Goal: Entertainment & Leisure: Consume media (video, audio)

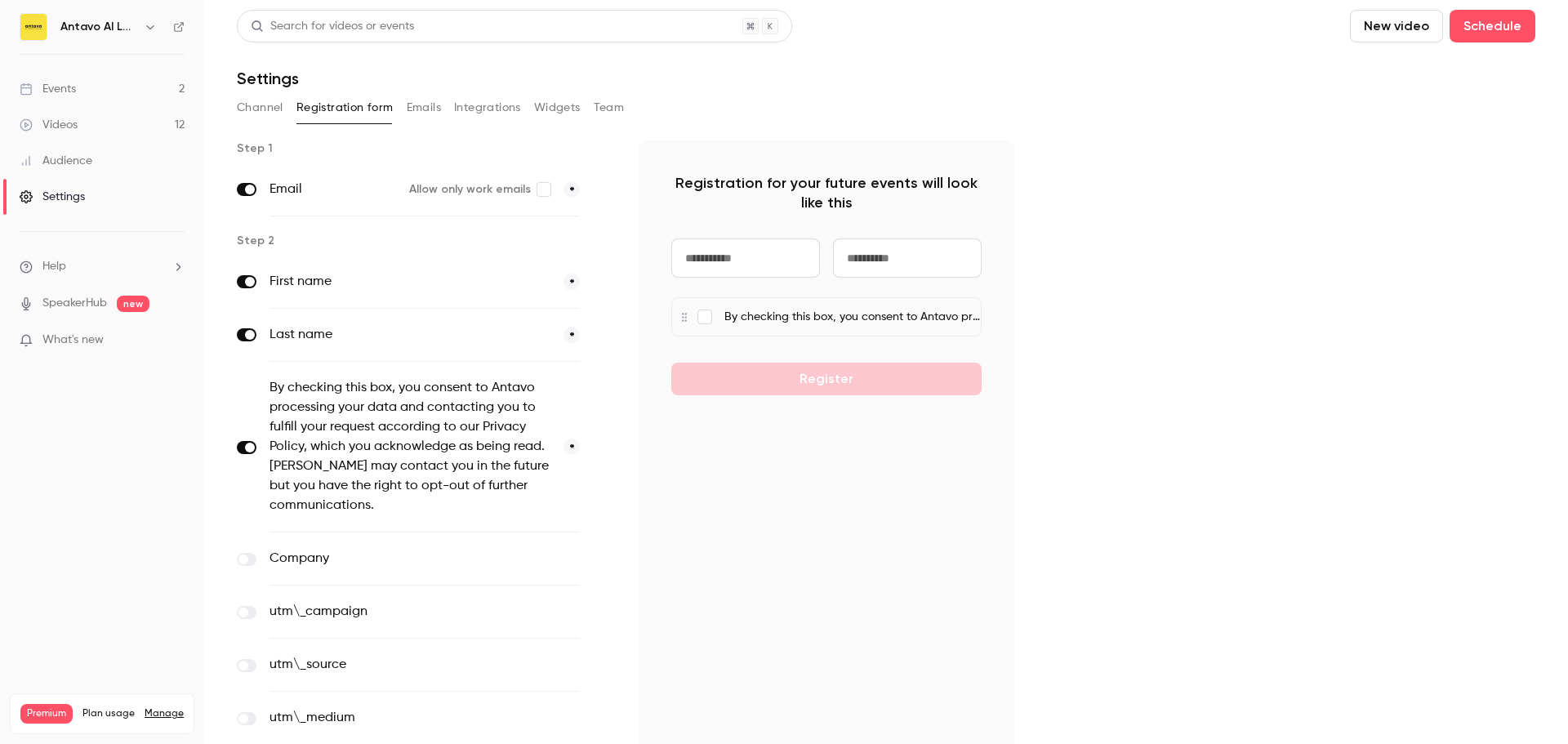
click at [100, 88] on link "Events 2" at bounding box center [102, 89] width 204 height 36
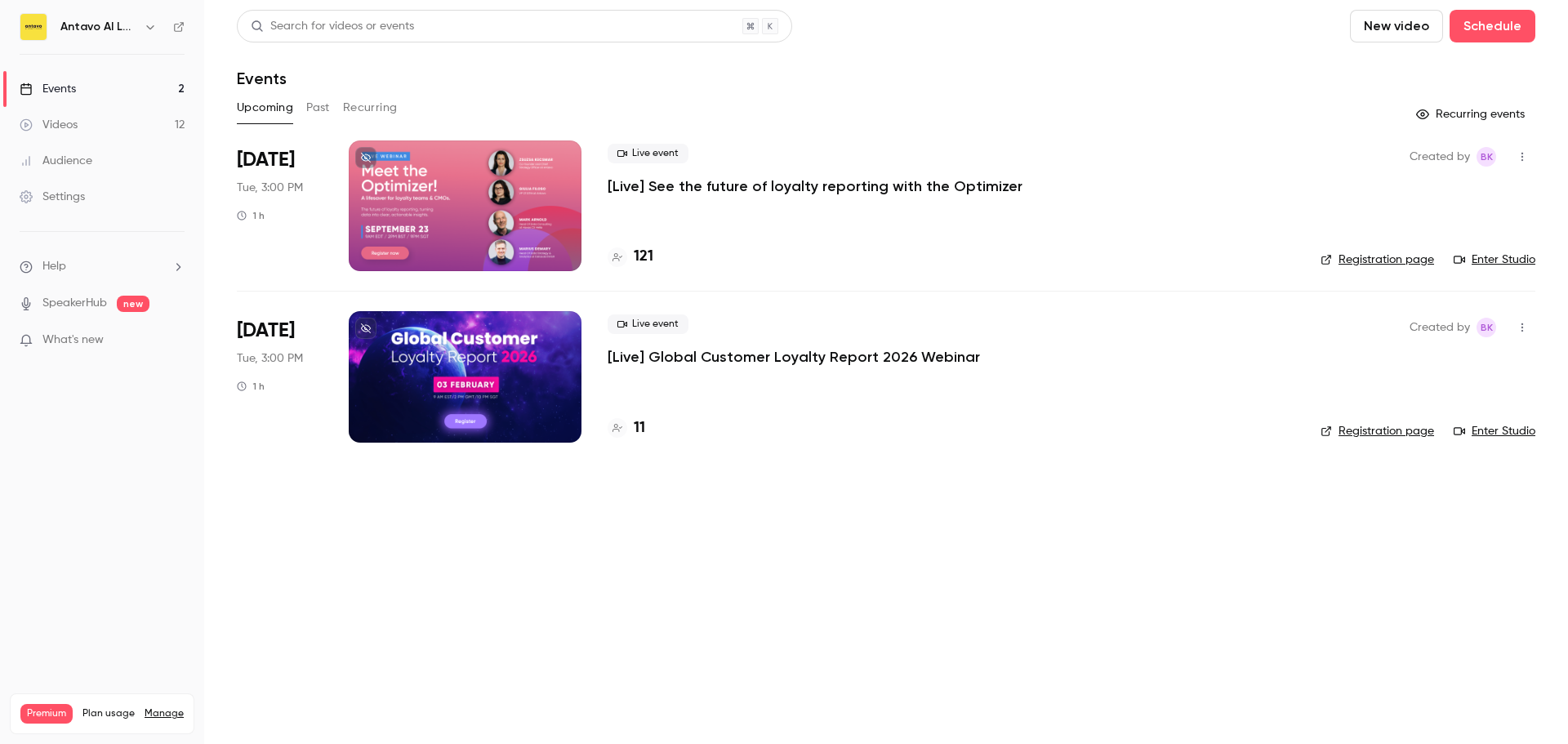
click at [1490, 253] on link "Enter Studio" at bounding box center [1494, 260] width 81 height 16
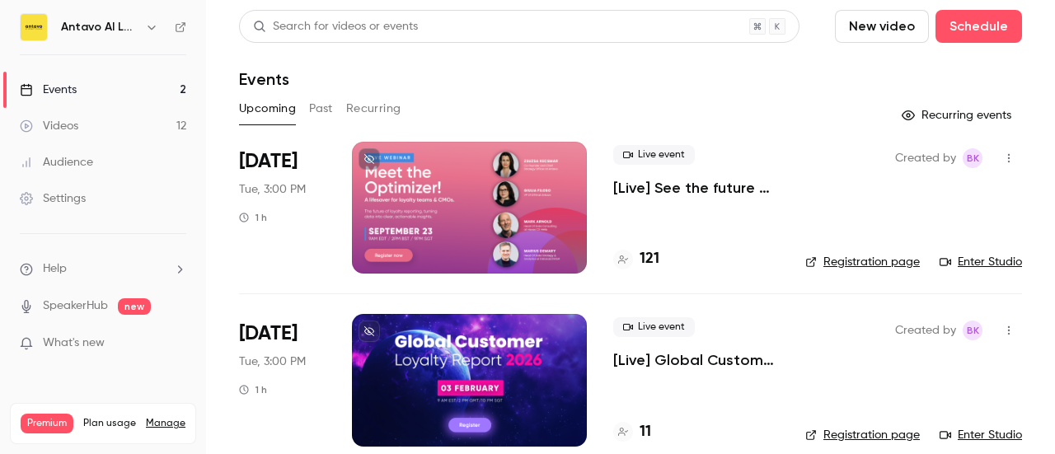
click at [320, 108] on button "Past" at bounding box center [321, 109] width 24 height 26
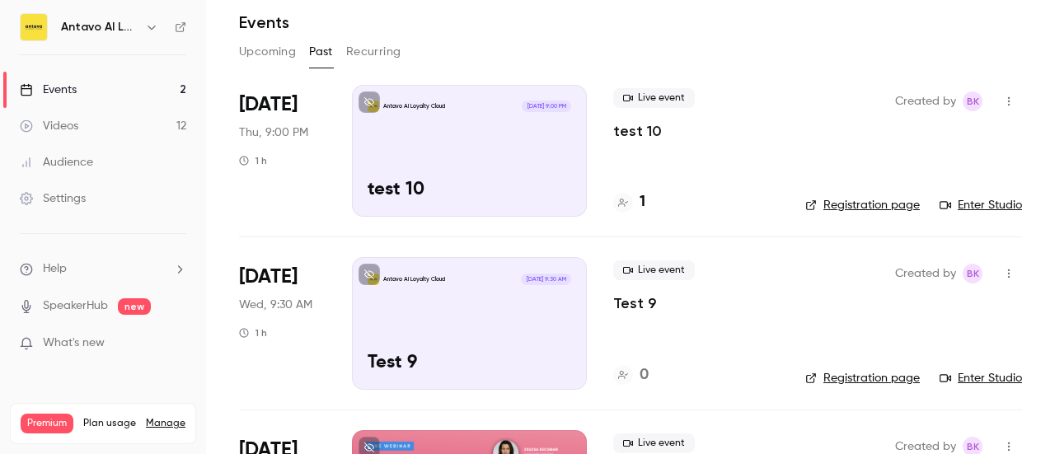
scroll to position [82, 0]
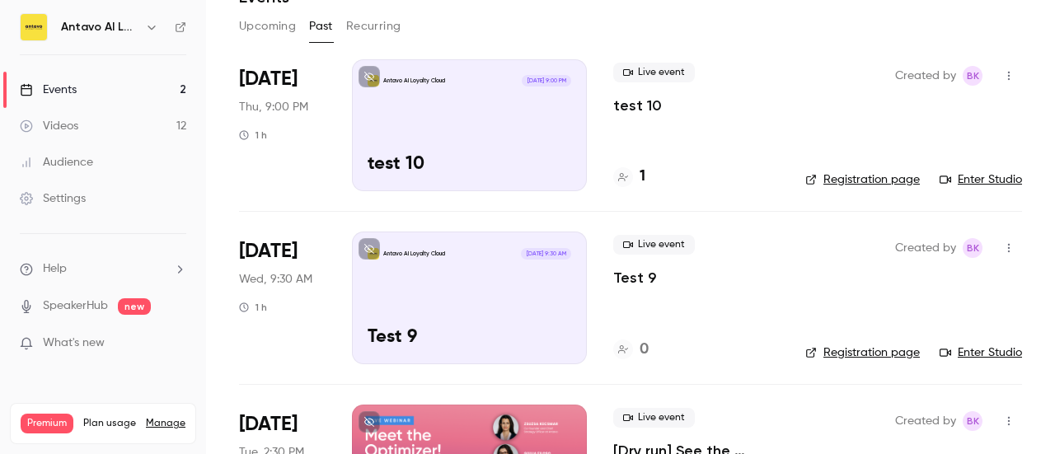
click at [1002, 73] on icon "button" at bounding box center [1008, 76] width 13 height 12
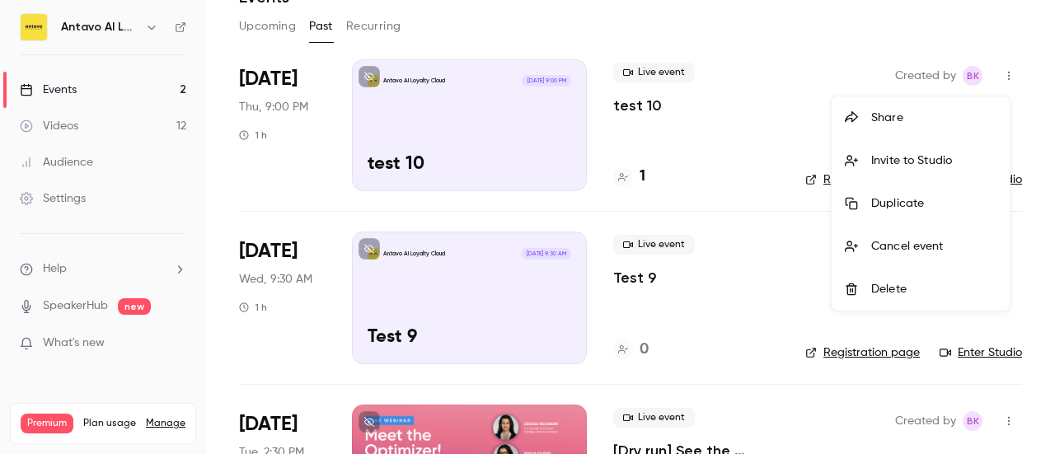
click at [903, 292] on div "Delete" at bounding box center [933, 289] width 125 height 16
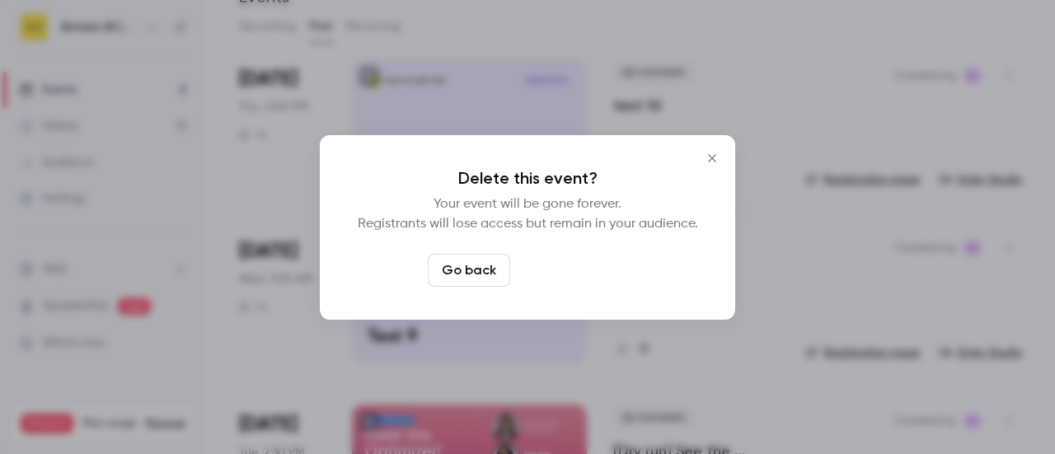
click at [547, 271] on button "Delete event" at bounding box center [572, 270] width 110 height 33
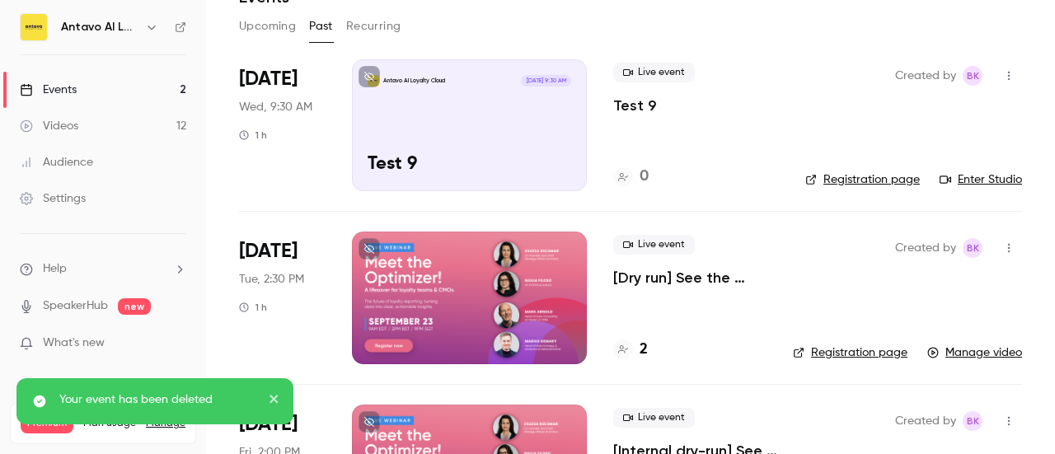
click at [1002, 76] on icon "button" at bounding box center [1008, 76] width 13 height 12
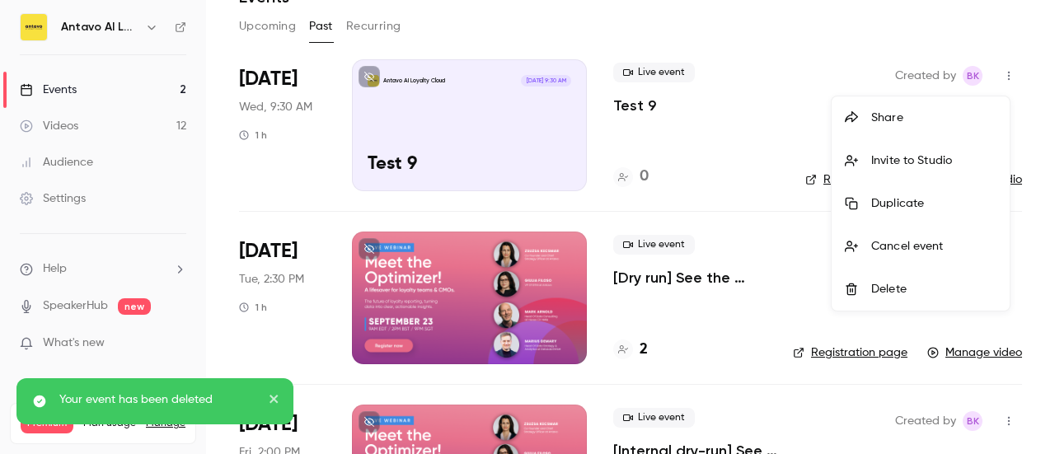
click at [910, 292] on div "Delete" at bounding box center [933, 289] width 125 height 16
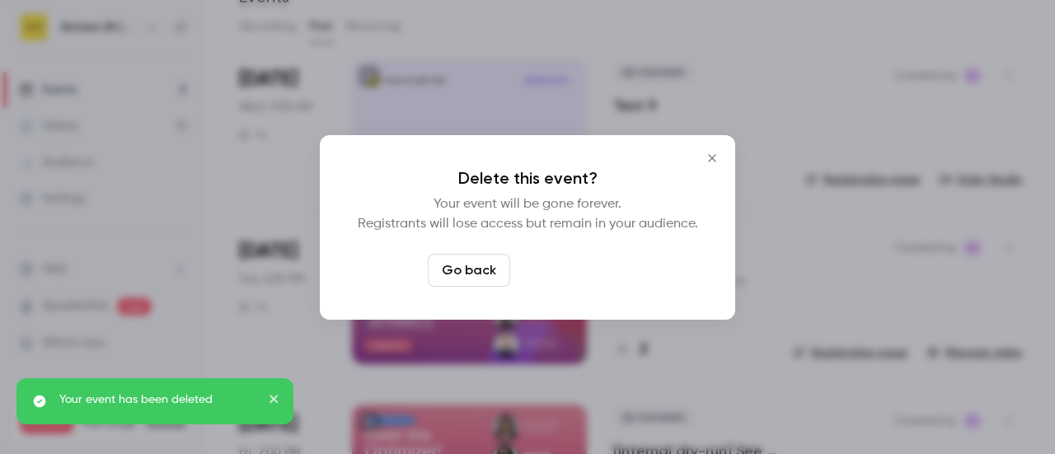
click at [595, 273] on button "Delete event" at bounding box center [572, 270] width 110 height 33
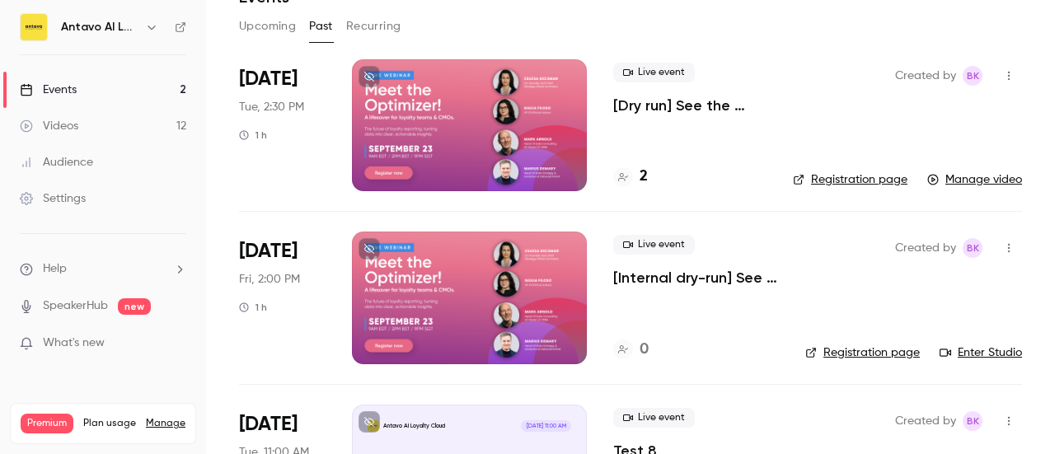
click at [1002, 73] on icon "button" at bounding box center [1008, 76] width 13 height 12
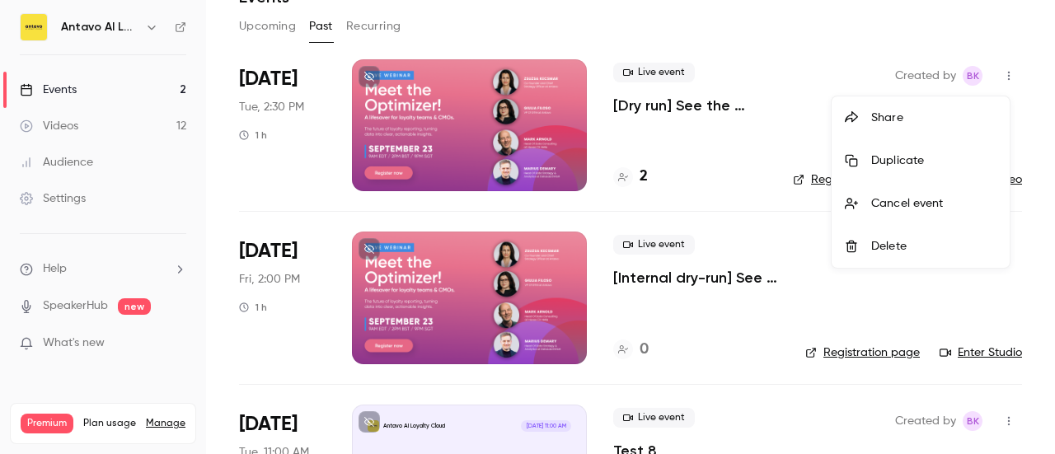
click at [672, 97] on div at bounding box center [527, 227] width 1055 height 454
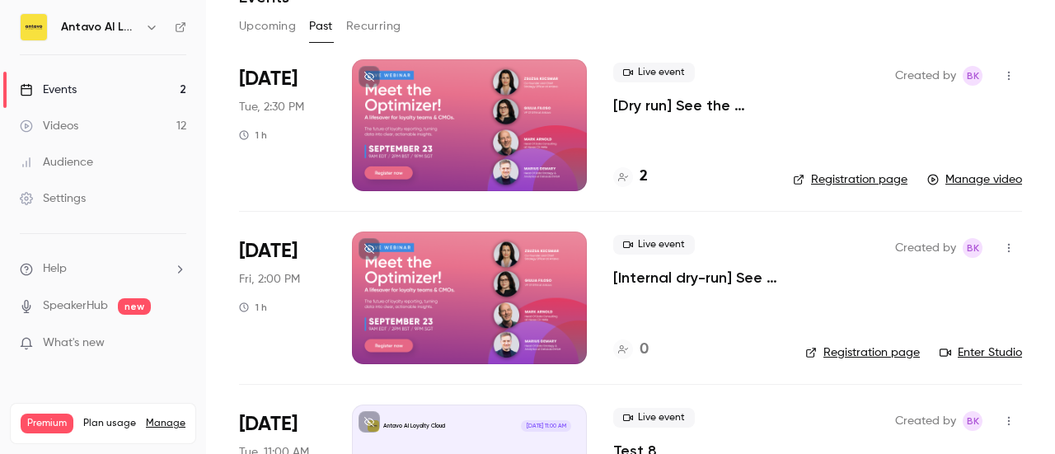
click at [672, 100] on p "[Dry run] See the future of loyalty reporting with the Optimizer" at bounding box center [689, 106] width 153 height 20
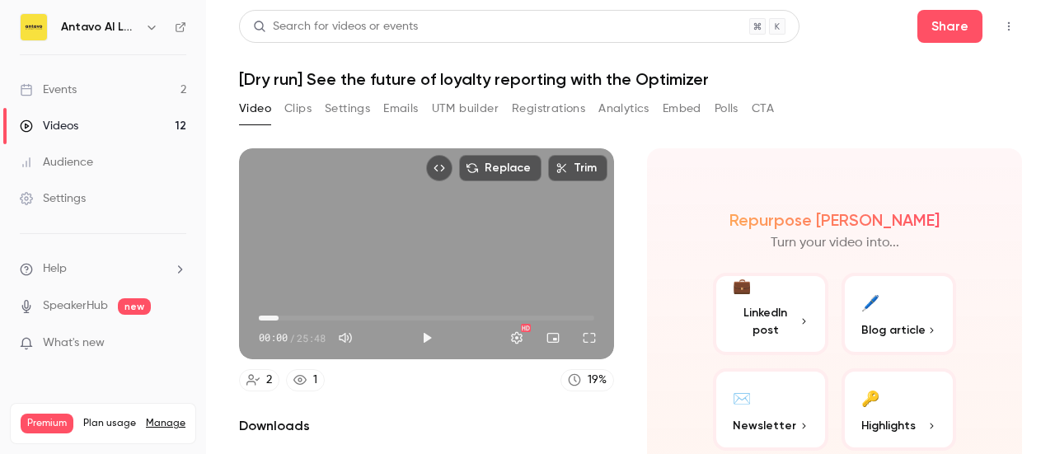
click at [278, 313] on span "01:33" at bounding box center [426, 318] width 335 height 26
click at [304, 311] on span "01:33" at bounding box center [426, 318] width 335 height 26
click at [318, 311] on span "03:33" at bounding box center [426, 318] width 335 height 26
click at [336, 309] on span "04:39" at bounding box center [426, 318] width 335 height 26
click at [366, 306] on span "06:04" at bounding box center [426, 318] width 335 height 26
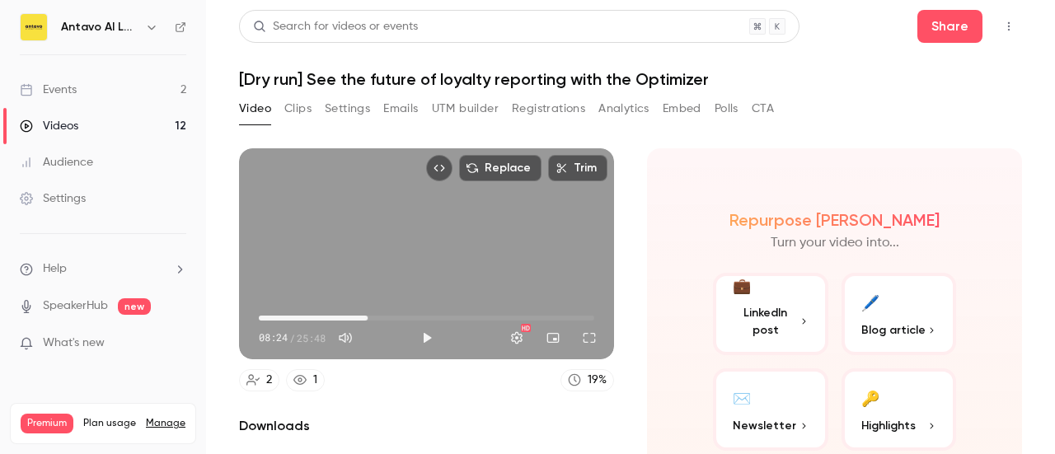
click at [384, 308] on span "08:24" at bounding box center [426, 318] width 335 height 26
click at [414, 309] on span "09:49" at bounding box center [426, 318] width 335 height 26
click at [435, 311] on span "12:09" at bounding box center [426, 318] width 335 height 26
click at [456, 311] on span "15:27" at bounding box center [426, 318] width 335 height 26
click at [481, 311] on span "15:27" at bounding box center [426, 318] width 335 height 26
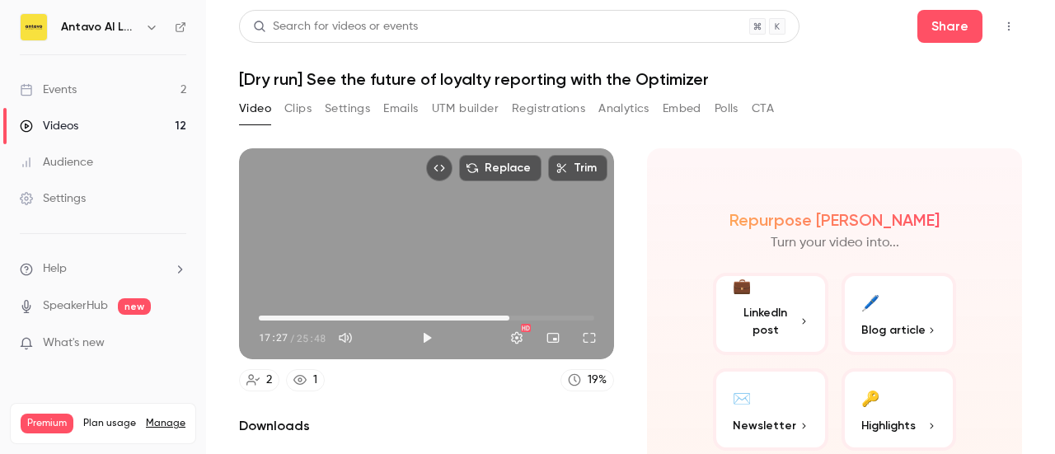
click at [504, 310] on span "19:15" at bounding box center [426, 318] width 335 height 26
click at [519, 310] on span "20:25" at bounding box center [426, 318] width 335 height 26
click at [585, 334] on button "Full screen" at bounding box center [589, 337] width 33 height 33
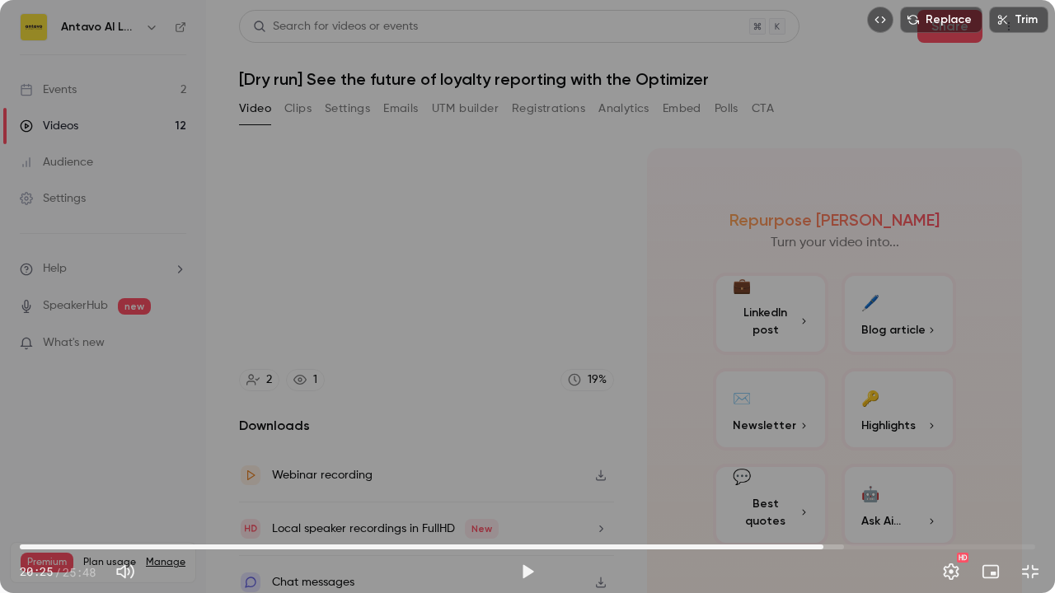
click at [756, 453] on span "20:25" at bounding box center [527, 547] width 1015 height 26
click at [725, 453] on span "17:56" at bounding box center [527, 547] width 1015 height 26
click at [873, 453] on span "17:56" at bounding box center [527, 547] width 1015 height 26
click at [901, 453] on span "22:25" at bounding box center [527, 547] width 1015 height 26
click at [935, 453] on span "22:25" at bounding box center [527, 547] width 1015 height 26
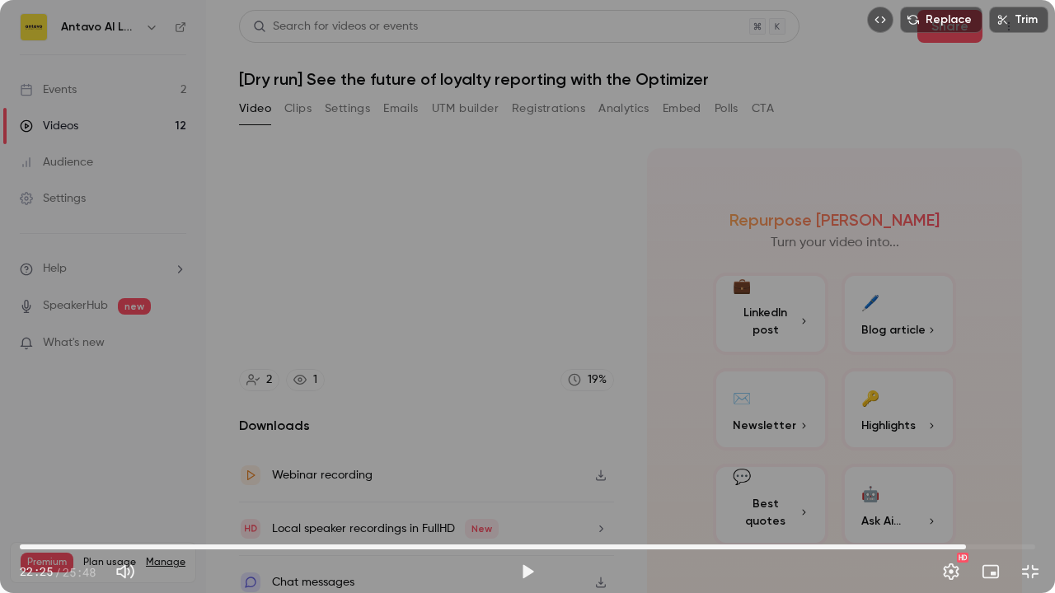
click at [966, 453] on span "24:03" at bounding box center [527, 547] width 1015 height 26
click at [905, 453] on span "24:03" at bounding box center [527, 547] width 1015 height 26
drag, startPoint x: 837, startPoint y: 545, endPoint x: 819, endPoint y: 547, distance: 18.2
click at [835, 453] on span "20:47" at bounding box center [527, 547] width 1015 height 26
click at [789, 453] on span "20:44" at bounding box center [527, 547] width 1015 height 26
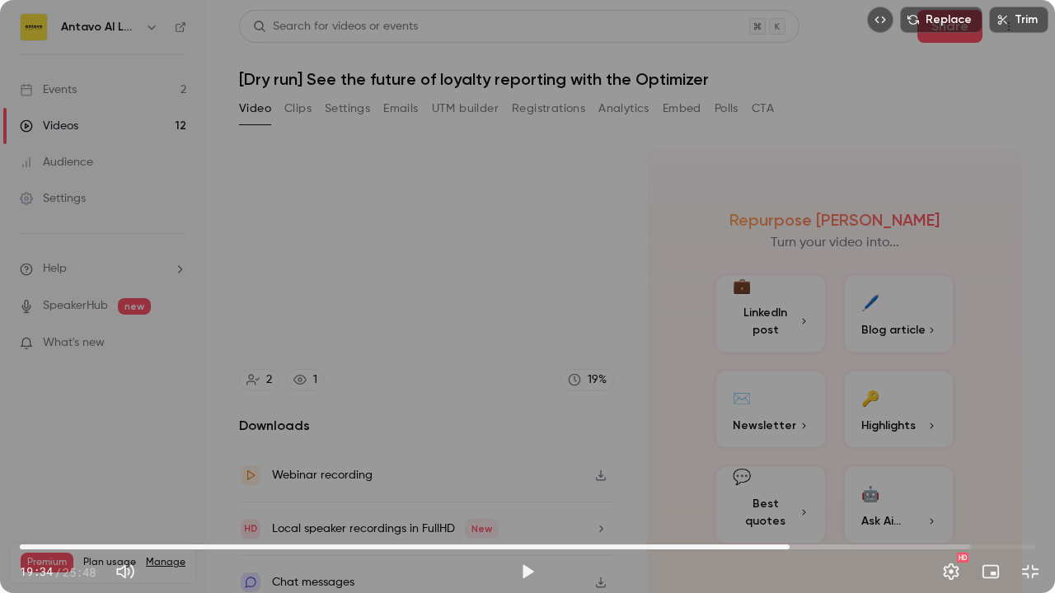
click at [745, 453] on span "19:34" at bounding box center [527, 547] width 1015 height 26
click at [710, 453] on span "17:33" at bounding box center [527, 547] width 1015 height 26
click at [683, 453] on span "16:52" at bounding box center [527, 547] width 1015 height 26
click at [654, 453] on span "16:08" at bounding box center [527, 547] width 1015 height 26
click at [606, 453] on span "16:08" at bounding box center [527, 547] width 1015 height 26
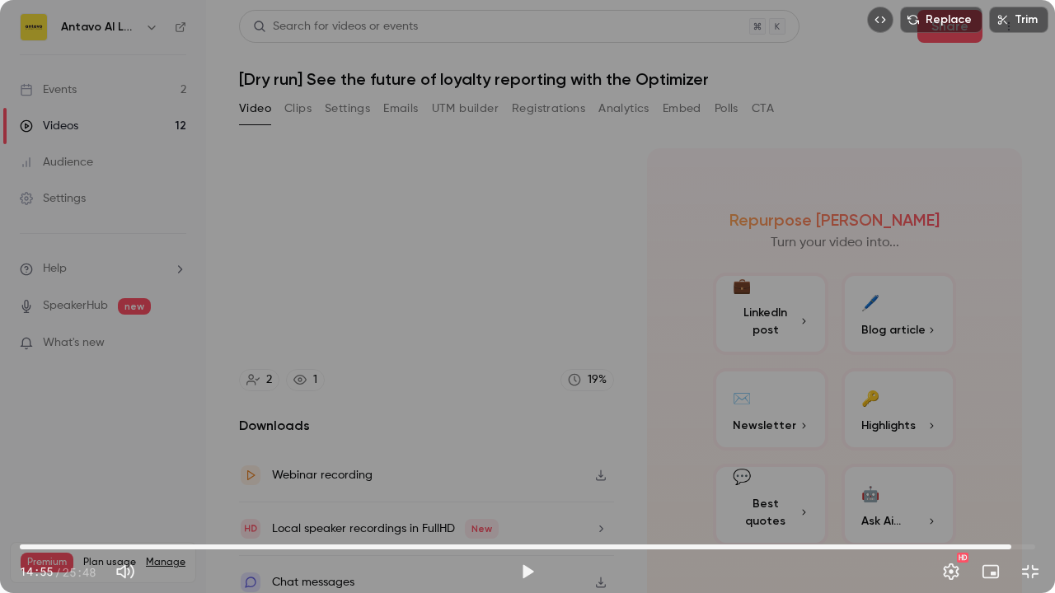
click at [1011, 453] on span "25:12" at bounding box center [527, 547] width 1015 height 26
click at [984, 453] on span "24:31" at bounding box center [527, 547] width 1015 height 26
click at [918, 453] on span "22:50" at bounding box center [527, 547] width 1015 height 26
click at [880, 453] on span "22:50" at bounding box center [527, 547] width 1015 height 26
click at [849, 453] on span "21:52" at bounding box center [527, 547] width 1015 height 26
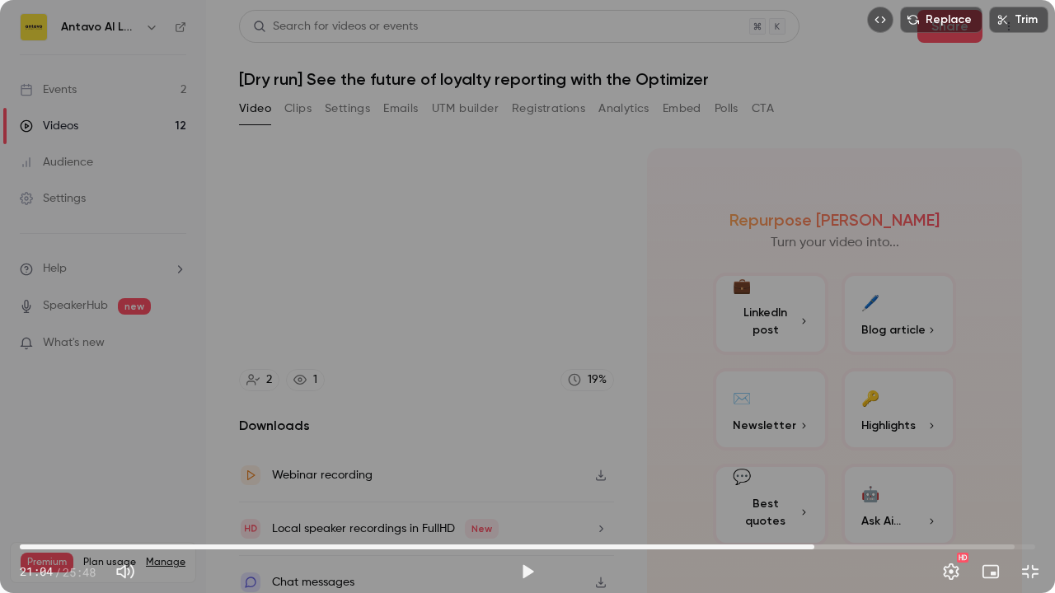
click at [814, 453] on span "20:12" at bounding box center [527, 547] width 1015 height 26
click at [781, 453] on span "19:21" at bounding box center [527, 547] width 1015 height 26
click at [748, 453] on span "18:31" at bounding box center [527, 547] width 1015 height 26
click at [730, 453] on span "18:03" at bounding box center [527, 547] width 1015 height 26
click at [717, 453] on span "17:43" at bounding box center [527, 547] width 1015 height 26
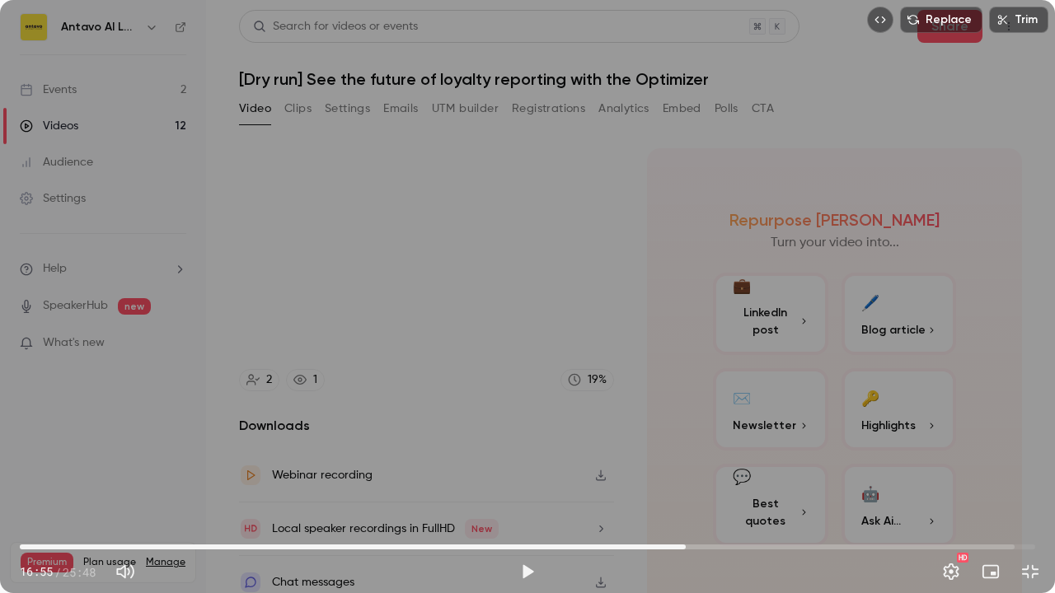
click at [685, 453] on span "16:55" at bounding box center [527, 547] width 1015 height 26
click at [641, 453] on span "15:48" at bounding box center [527, 547] width 1015 height 26
click at [581, 453] on span "14:16" at bounding box center [527, 547] width 1015 height 26
click at [551, 453] on span "13:30" at bounding box center [527, 547] width 1015 height 26
click at [519, 453] on span "13:30" at bounding box center [527, 547] width 1015 height 26
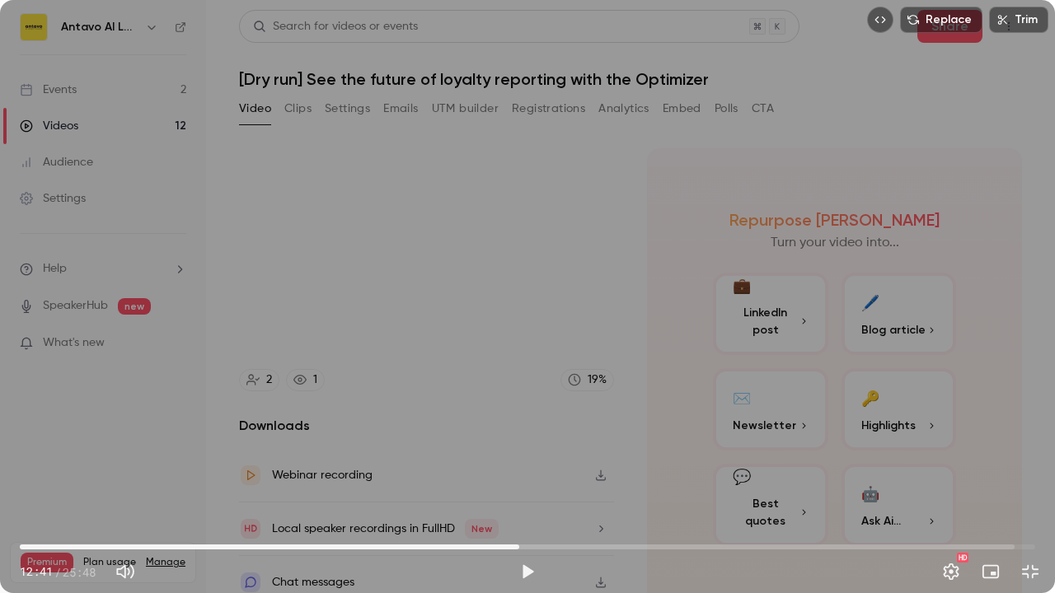
click at [493, 453] on span "12:41" at bounding box center [527, 547] width 1015 height 26
click at [476, 453] on span "12:02" at bounding box center [527, 547] width 1015 height 26
click at [498, 453] on span "11:36" at bounding box center [527, 547] width 1015 height 26
click at [521, 453] on span "12:45" at bounding box center [527, 547] width 1015 height 26
drag, startPoint x: 518, startPoint y: 545, endPoint x: 386, endPoint y: 539, distance: 132.8
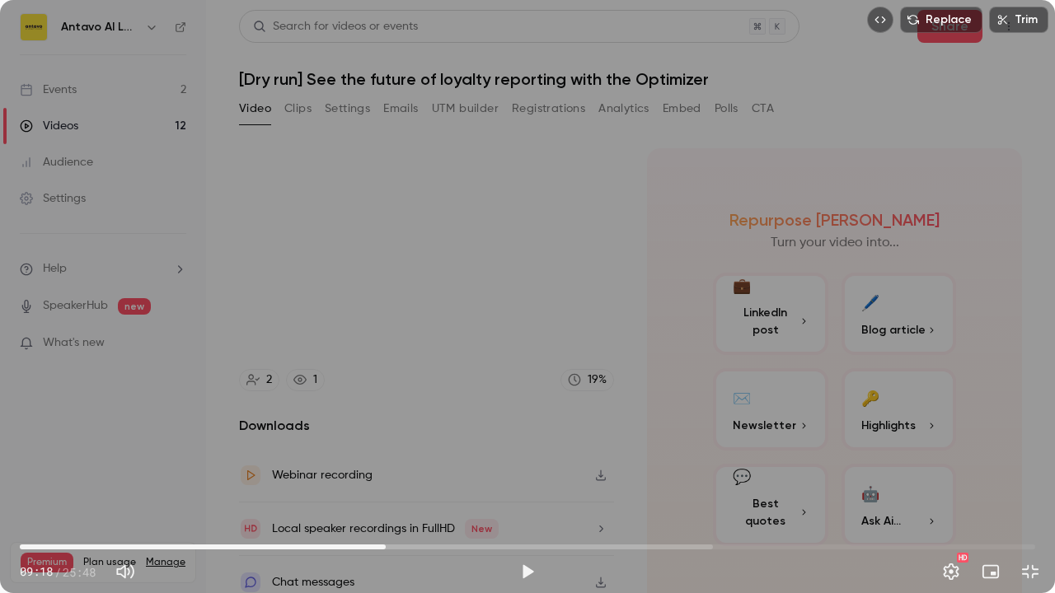
click at [386, 453] on span "09:18" at bounding box center [385, 547] width 5 height 5
drag, startPoint x: 384, startPoint y: 545, endPoint x: 400, endPoint y: 537, distance: 17.3
click at [400, 453] on span "09:39" at bounding box center [399, 547] width 5 height 5
drag, startPoint x: 404, startPoint y: 545, endPoint x: 641, endPoint y: 538, distance: 237.4
click at [641, 453] on span "15:48" at bounding box center [640, 547] width 5 height 5
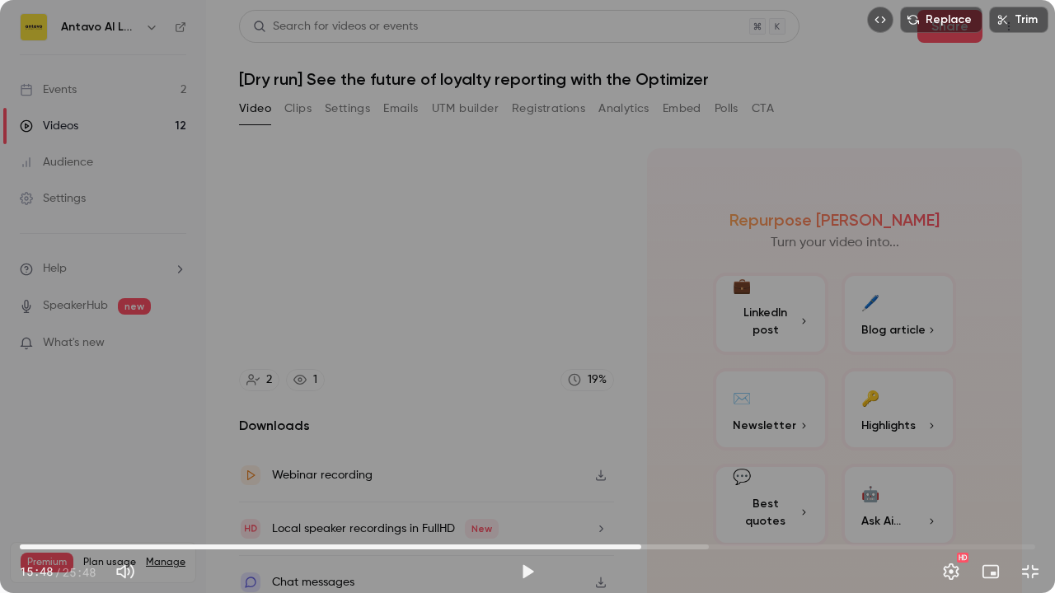
click at [676, 94] on div "Replace Trim 15:48 15:48 / 25:48 HD" at bounding box center [527, 296] width 1055 height 593
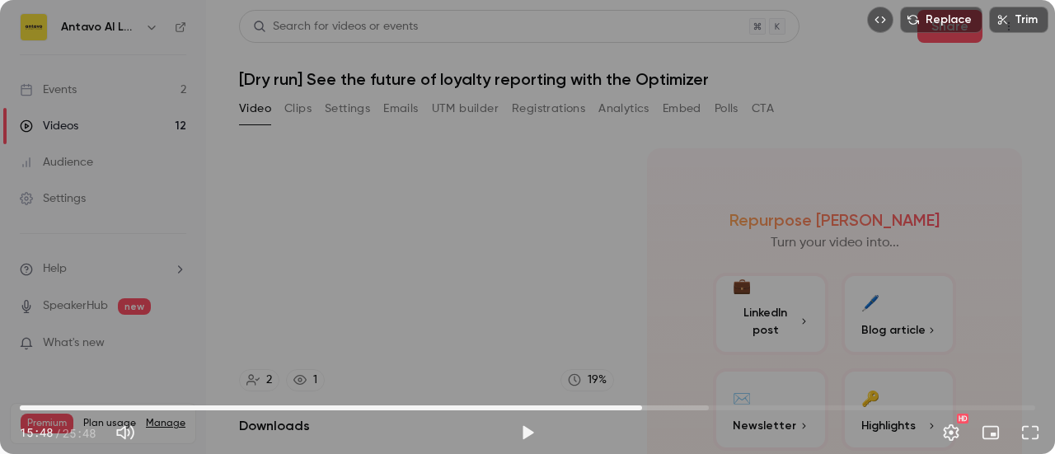
type input "*****"
